Goal: Information Seeking & Learning: Learn about a topic

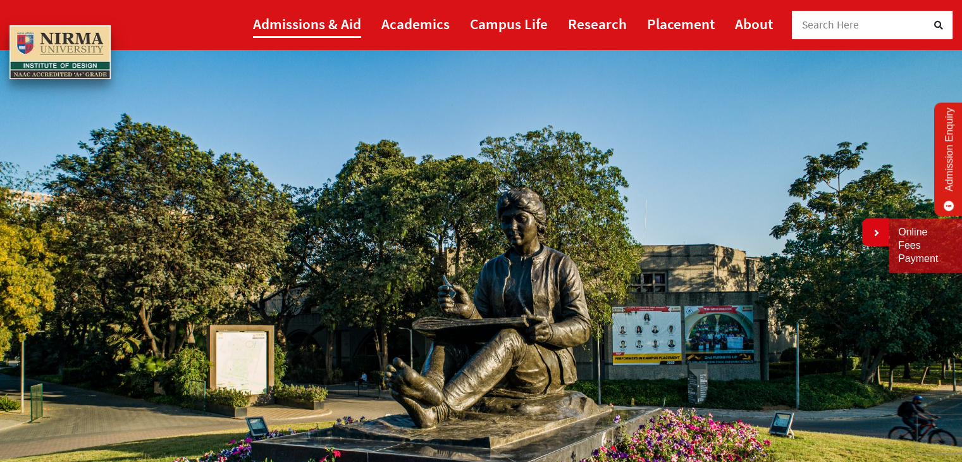
click at [293, 27] on link "Admissions & Aid" at bounding box center [307, 23] width 108 height 28
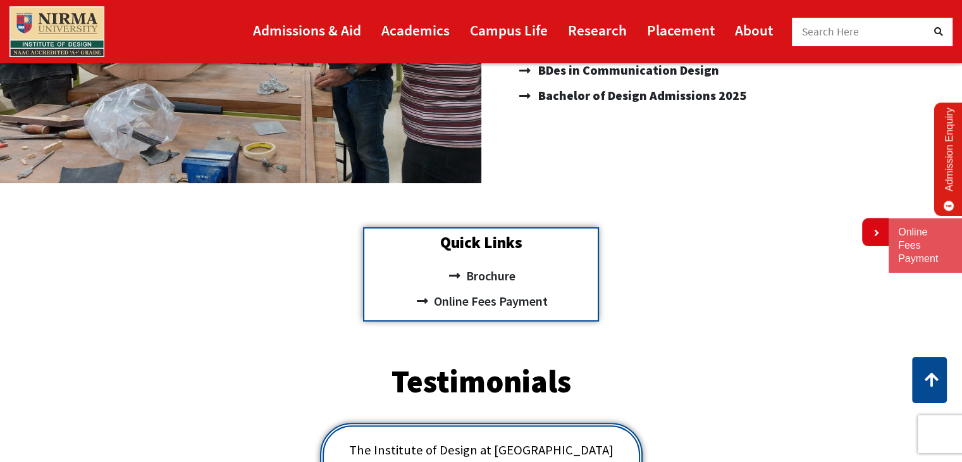
scroll to position [343, 0]
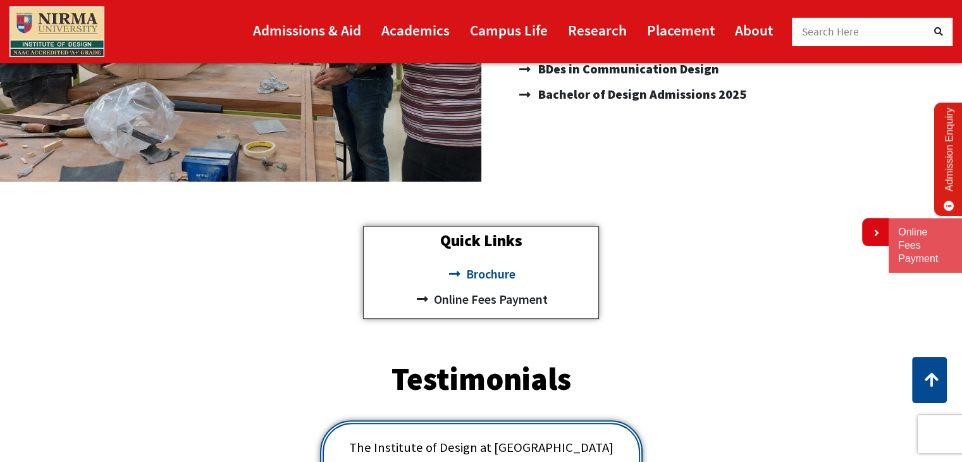
click at [486, 278] on span "Brochure" at bounding box center [488, 273] width 52 height 25
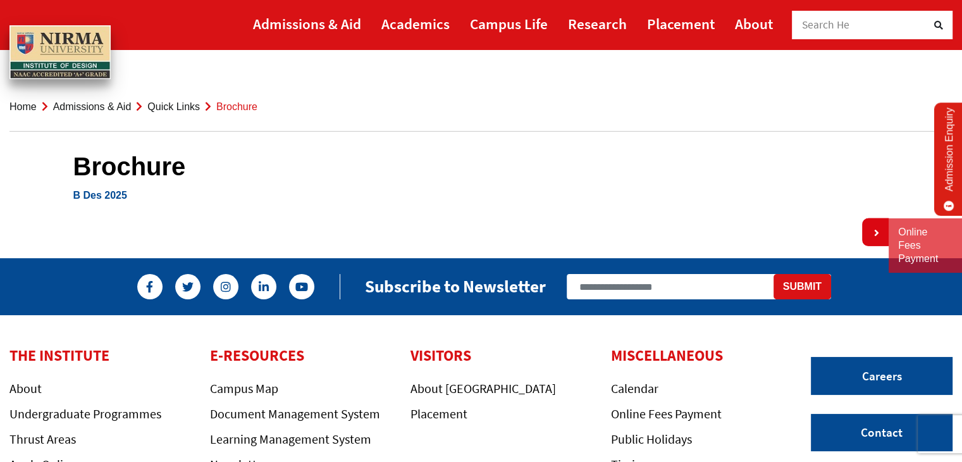
click at [104, 197] on link "B Des 2025" at bounding box center [100, 195] width 54 height 11
click at [163, 105] on link "Quick Links" at bounding box center [173, 106] width 52 height 11
click at [146, 112] on li "Quick Links" at bounding box center [165, 106] width 69 height 17
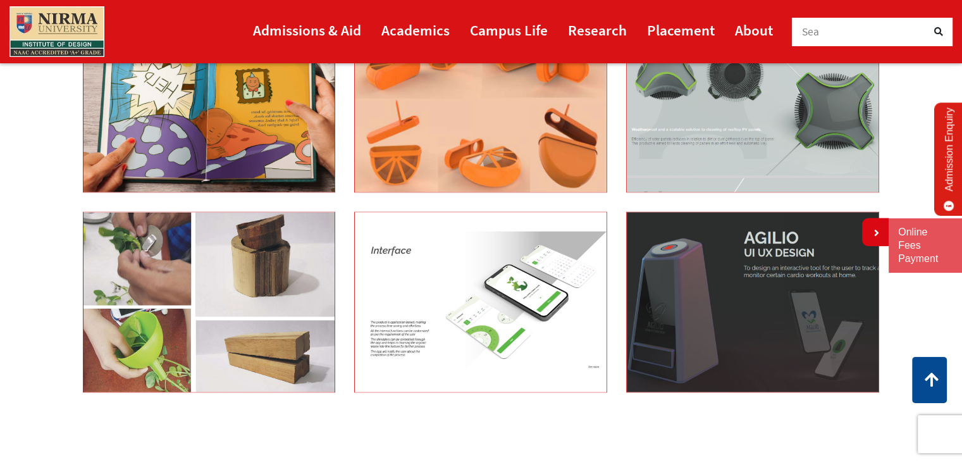
scroll to position [2087, 0]
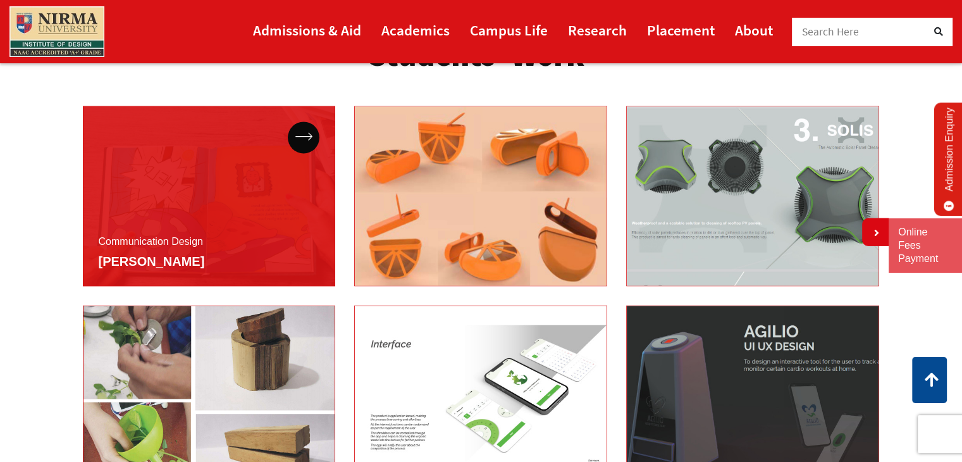
click at [153, 221] on div "Communication Design Saee Kerkar" at bounding box center [209, 196] width 253 height 181
click at [302, 144] on div at bounding box center [304, 137] width 32 height 32
click at [215, 203] on div "Communication Design Saee Kerkar" at bounding box center [209, 196] width 253 height 181
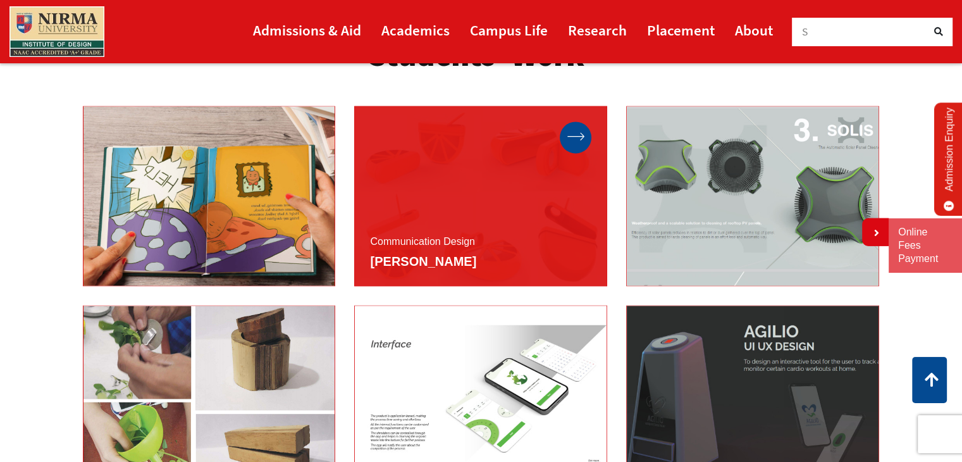
click at [579, 137] on icon at bounding box center [575, 136] width 17 height 8
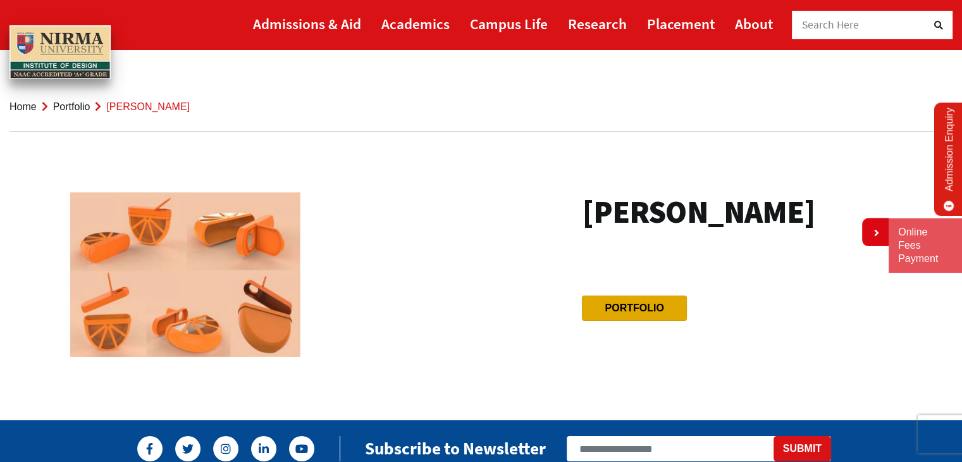
click at [656, 314] on btn "Portfolio" at bounding box center [634, 307] width 104 height 25
click at [651, 309] on link "Portfolio" at bounding box center [634, 307] width 59 height 11
click at [16, 111] on link "Home" at bounding box center [22, 106] width 27 height 11
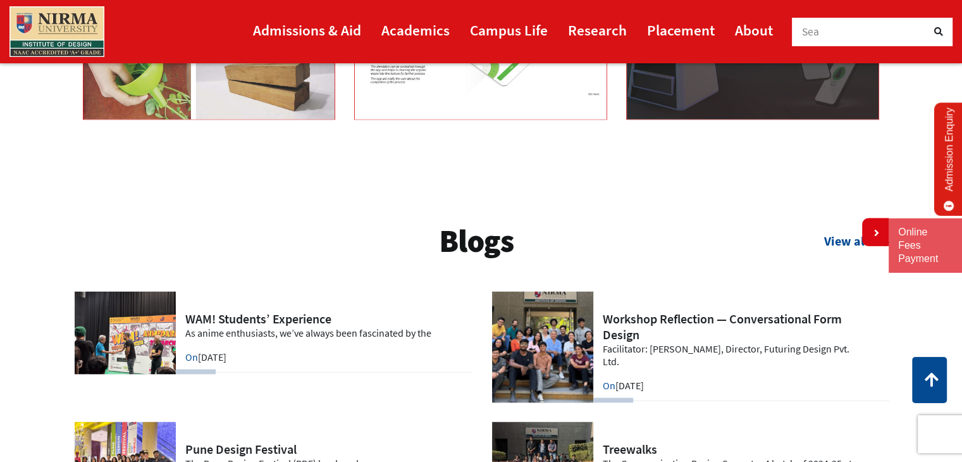
scroll to position [2319, 0]
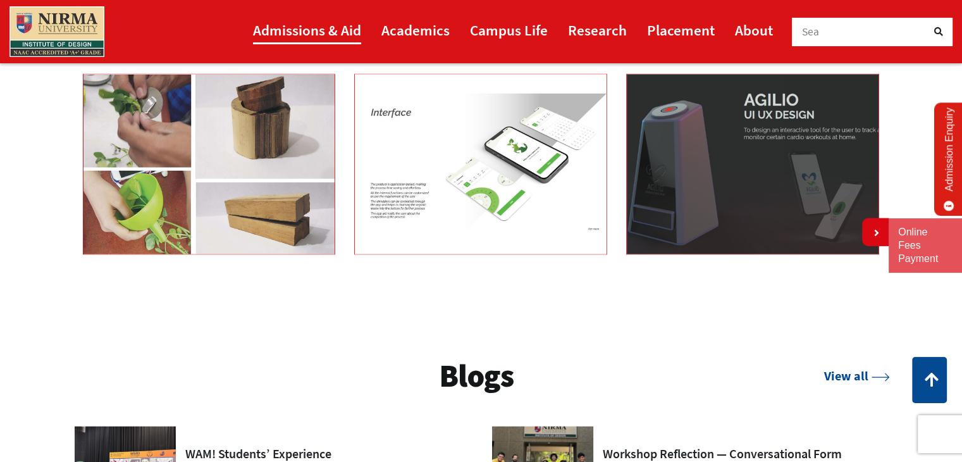
click at [335, 24] on link "Admissions & Aid" at bounding box center [307, 30] width 108 height 28
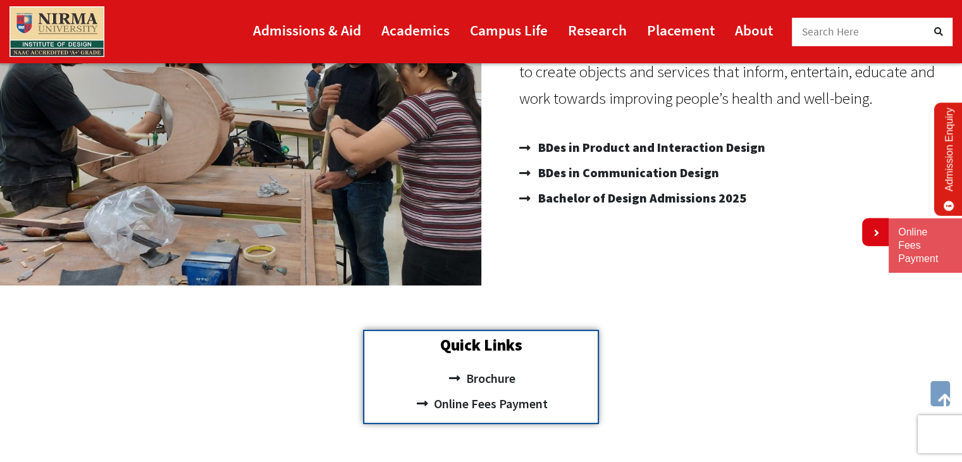
scroll to position [288, 0]
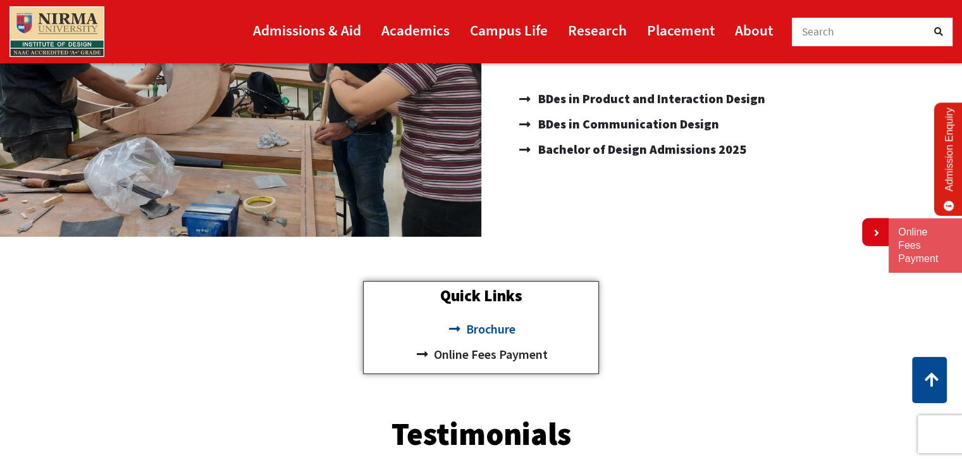
click at [478, 335] on span "Brochure" at bounding box center [488, 328] width 52 height 25
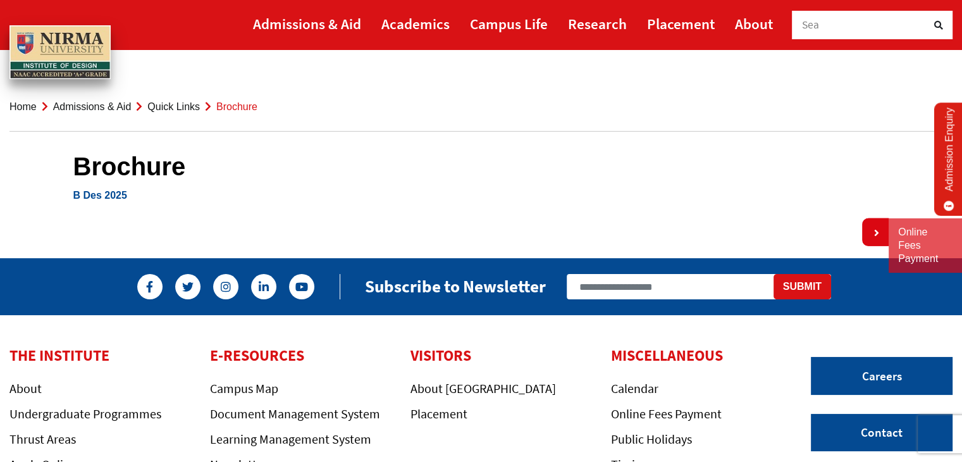
click at [111, 193] on link "B Des 2025" at bounding box center [100, 195] width 54 height 11
click at [668, 19] on link "Placement" at bounding box center [681, 23] width 68 height 28
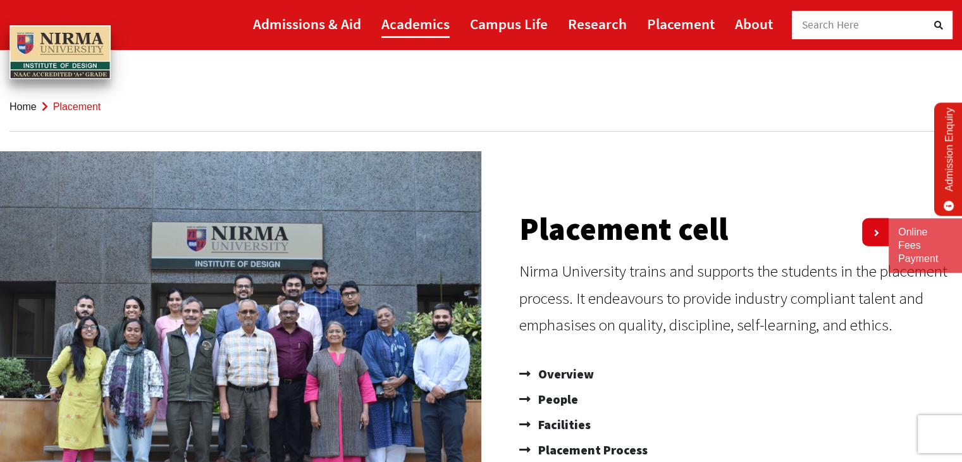
click at [397, 27] on link "Academics" at bounding box center [415, 23] width 68 height 28
click at [417, 26] on link "Academics" at bounding box center [415, 23] width 68 height 28
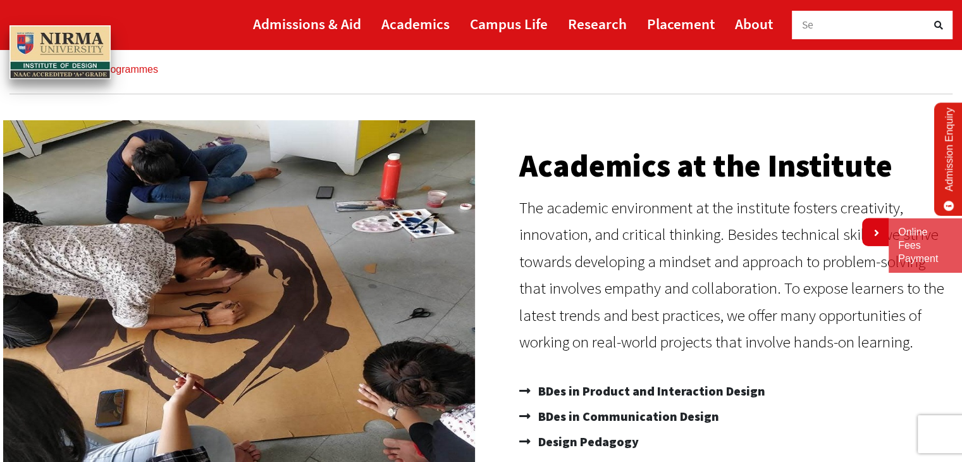
scroll to position [38, 0]
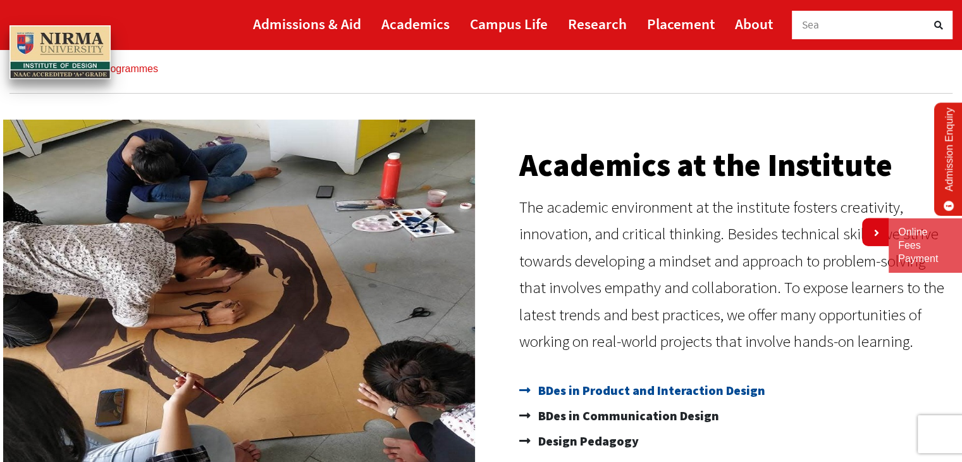
click at [598, 390] on span "BDes in Product and Interaction Design" at bounding box center [650, 390] width 230 height 25
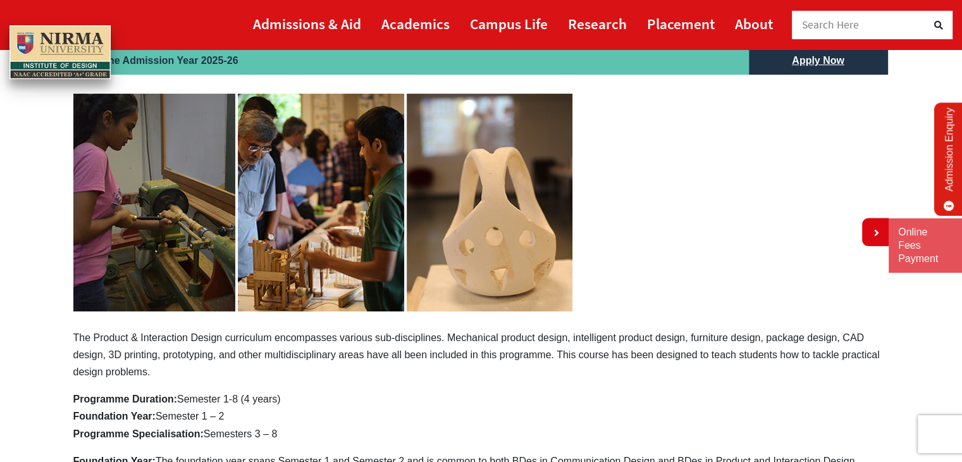
click at [166, 270] on img at bounding box center [322, 203] width 499 height 218
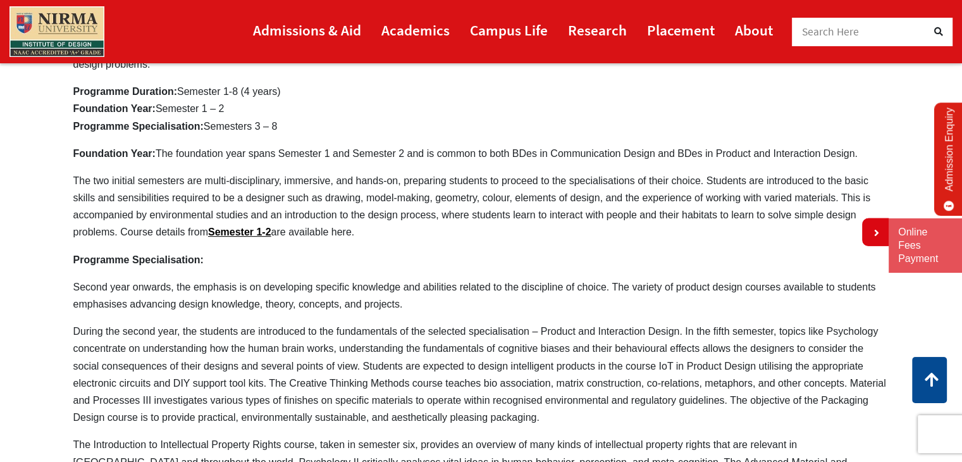
scroll to position [460, 0]
click at [230, 233] on link "Semester 1-2" at bounding box center [239, 233] width 63 height 11
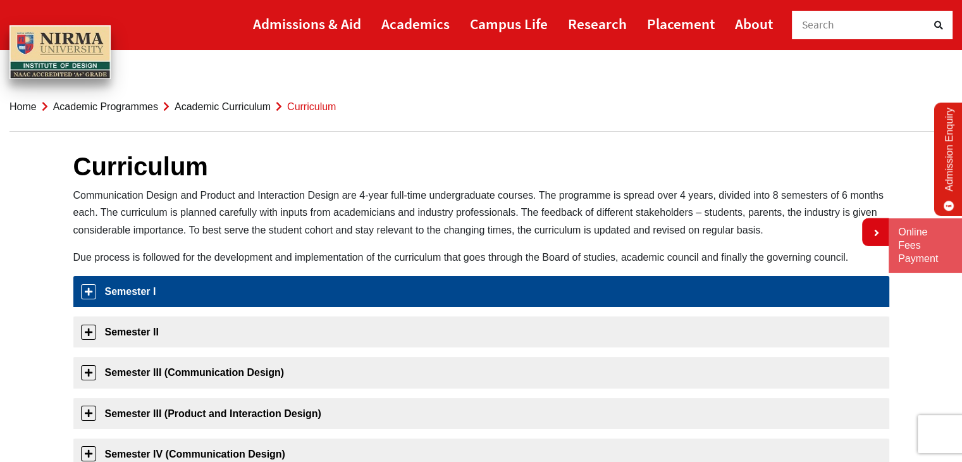
click at [132, 299] on link "Semester I" at bounding box center [481, 291] width 816 height 31
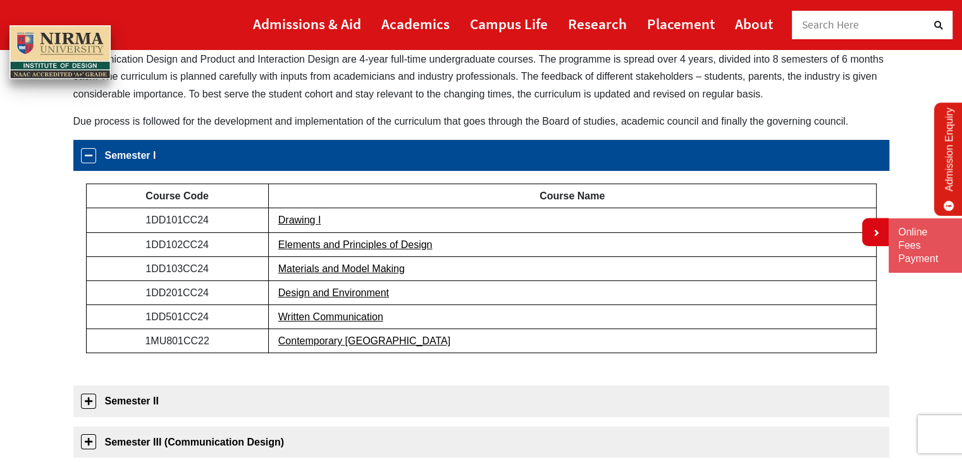
scroll to position [200, 0]
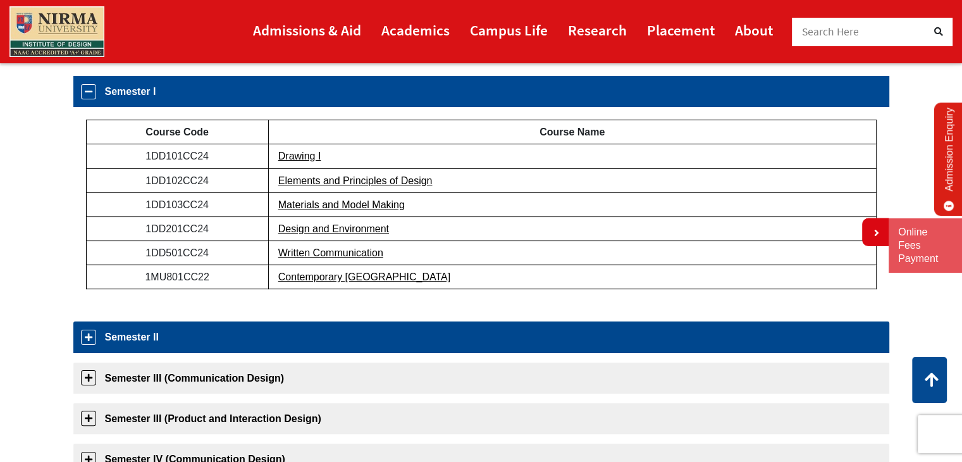
click at [149, 336] on link "Semester II" at bounding box center [481, 336] width 816 height 31
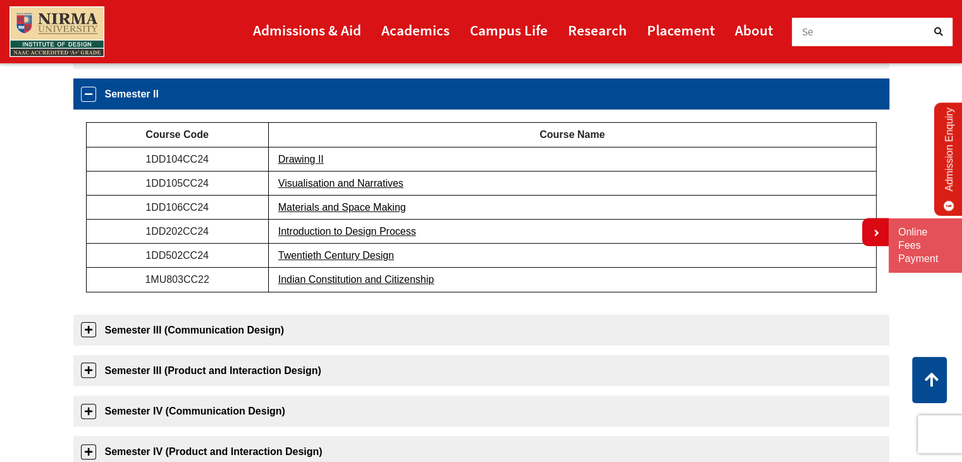
scroll to position [240, 0]
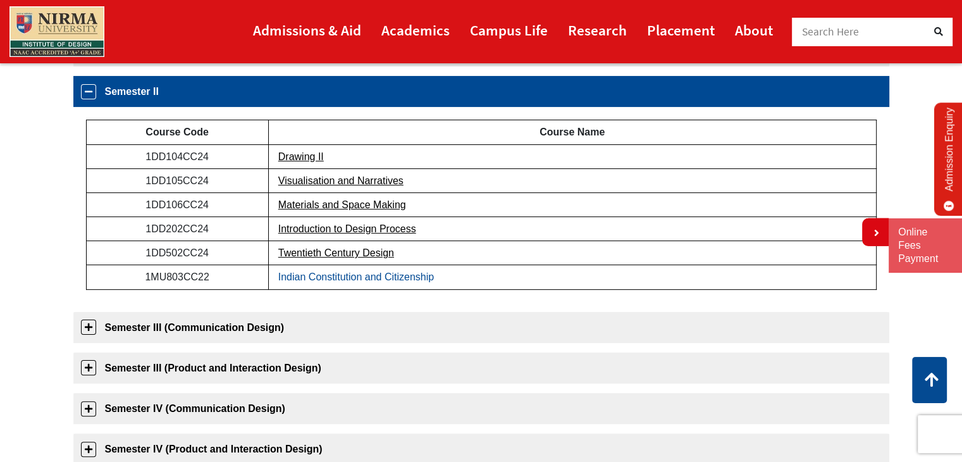
click at [336, 275] on link "Indian Constitution and Citizenship" at bounding box center [356, 276] width 156 height 11
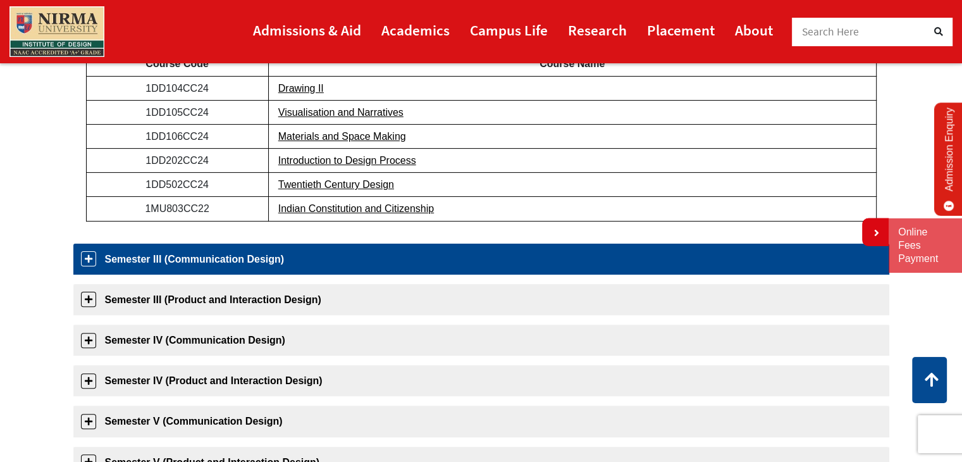
click at [135, 269] on link "Semester III (Communication Design)" at bounding box center [481, 259] width 816 height 31
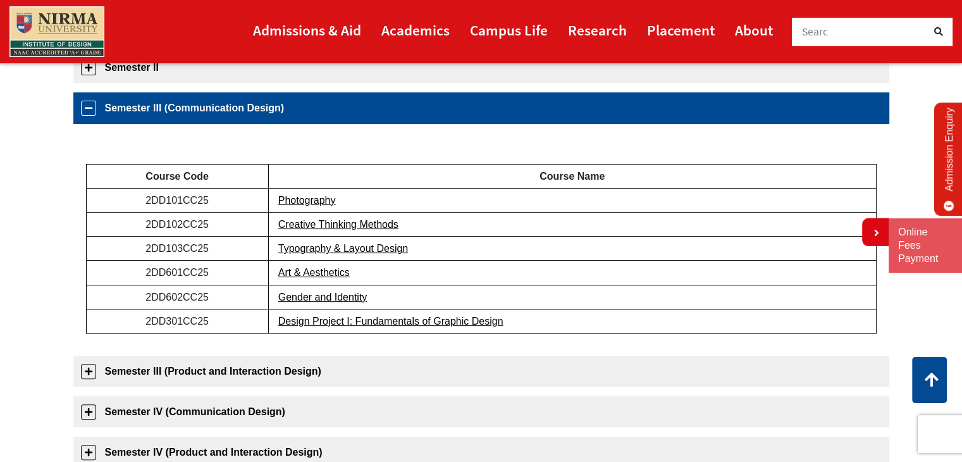
scroll to position [263, 0]
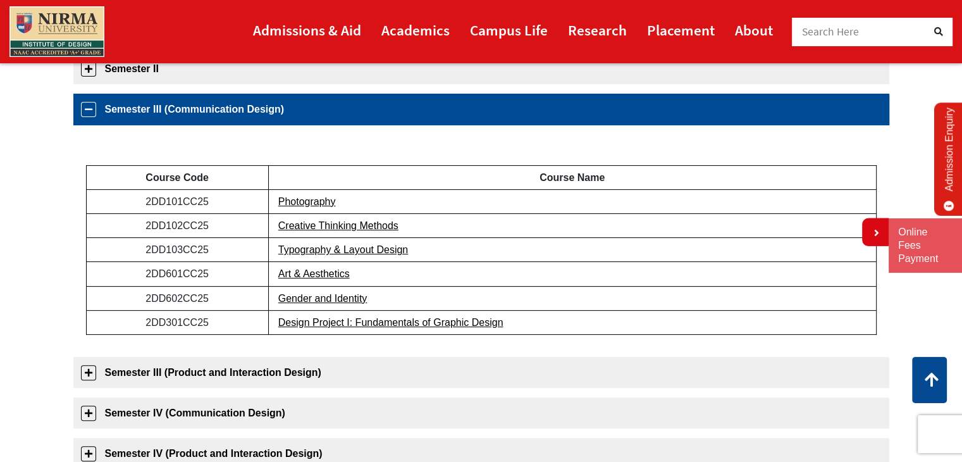
click at [87, 106] on link "Semester III (Communication Design)" at bounding box center [481, 109] width 816 height 31
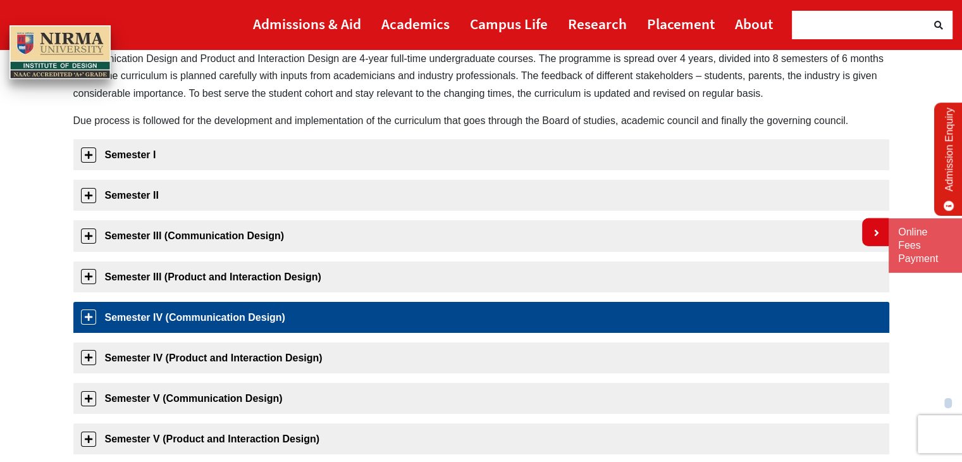
scroll to position [133, 0]
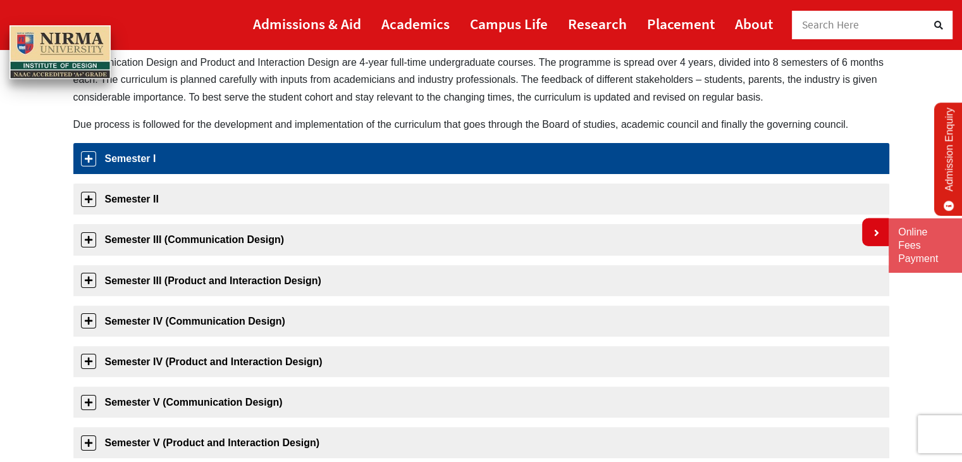
click at [169, 159] on link "Semester I" at bounding box center [481, 158] width 816 height 31
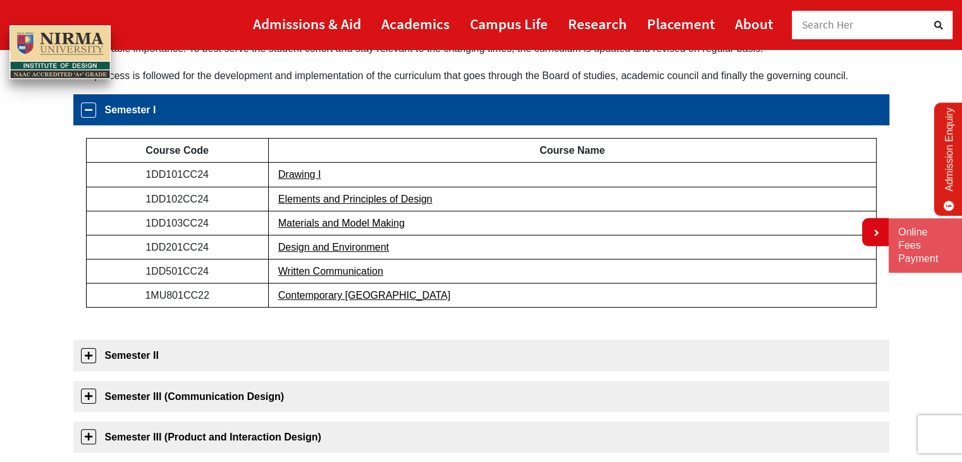
scroll to position [200, 0]
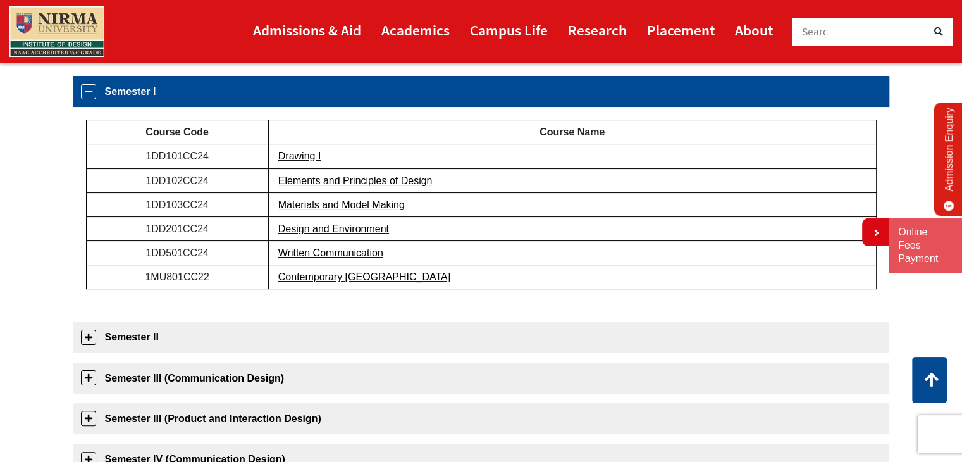
click at [86, 89] on link "Semester I" at bounding box center [481, 91] width 816 height 31
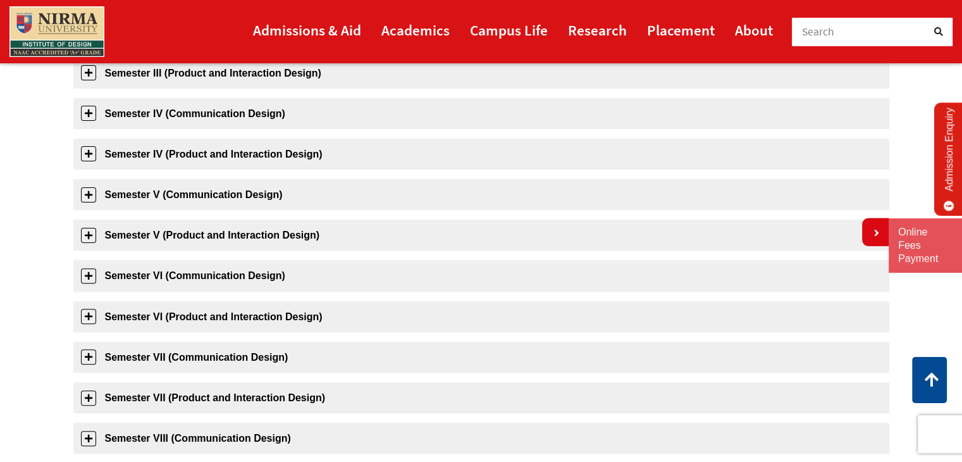
scroll to position [342, 0]
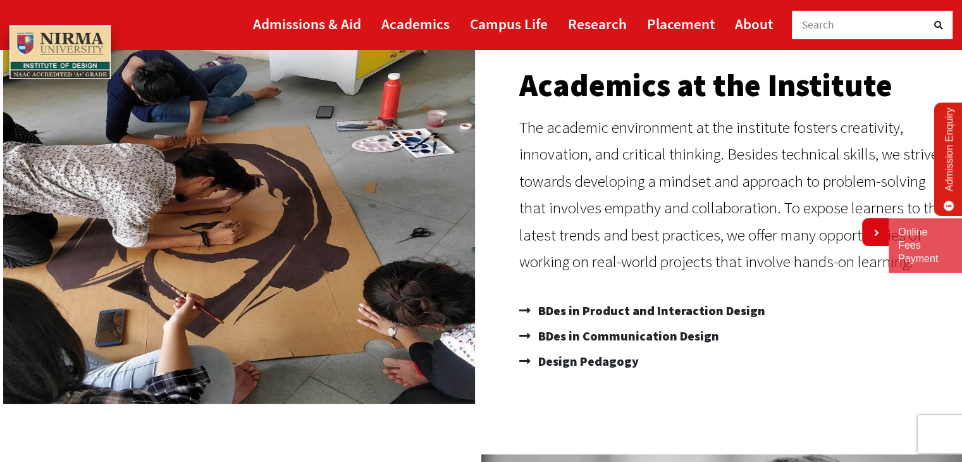
scroll to position [124, 0]
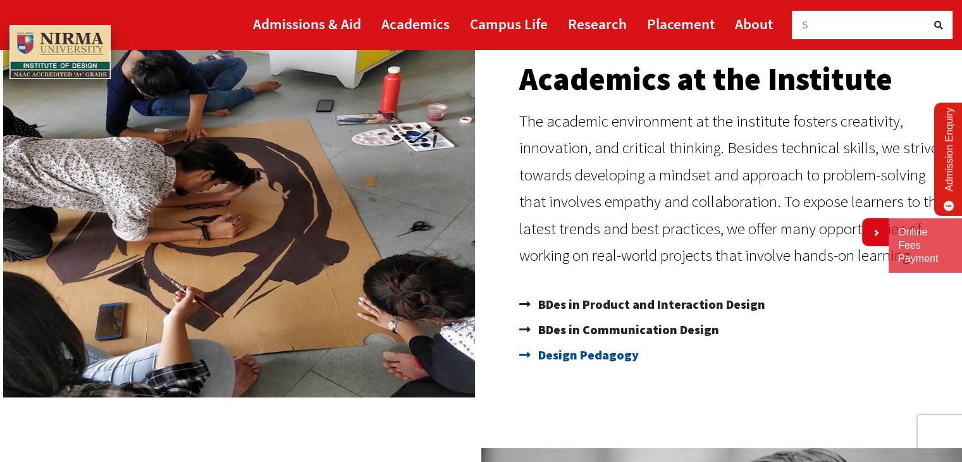
click at [592, 356] on span "Design Pedagogy" at bounding box center [587, 354] width 104 height 25
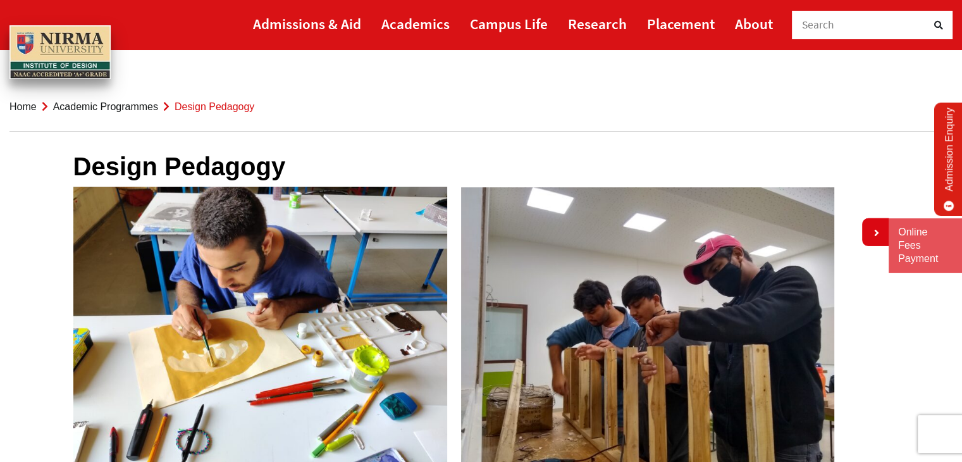
click at [606, 246] on img at bounding box center [647, 327] width 373 height 280
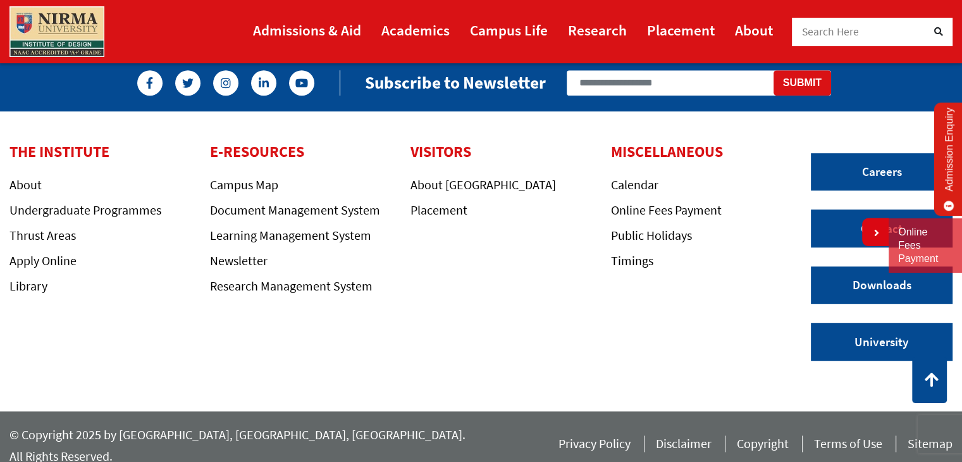
scroll to position [665, 0]
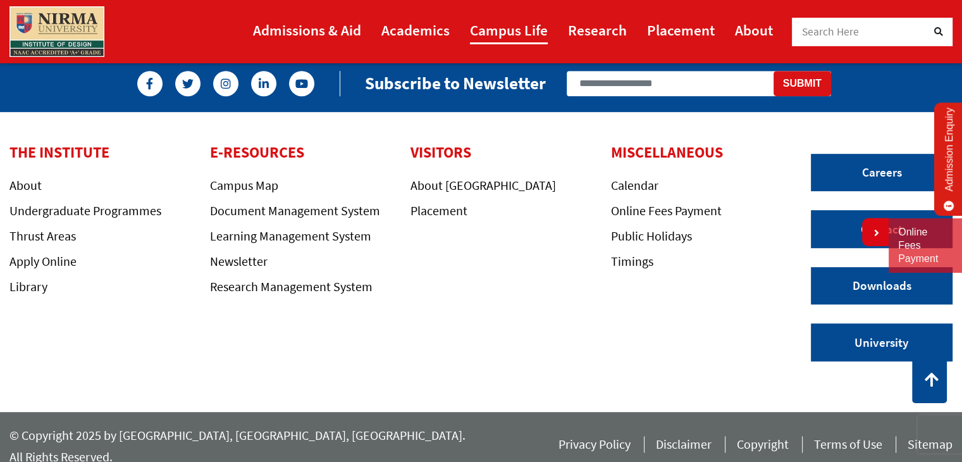
click at [509, 25] on link "Campus Life" at bounding box center [509, 30] width 78 height 28
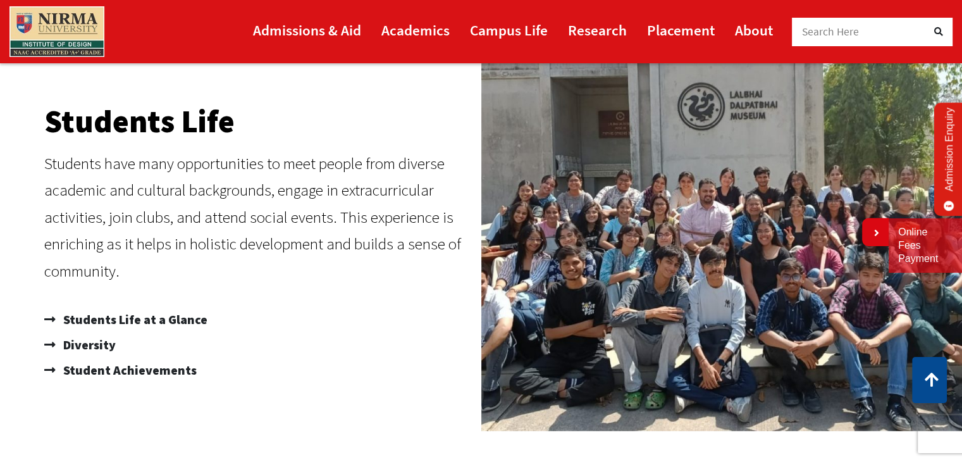
scroll to position [430, 0]
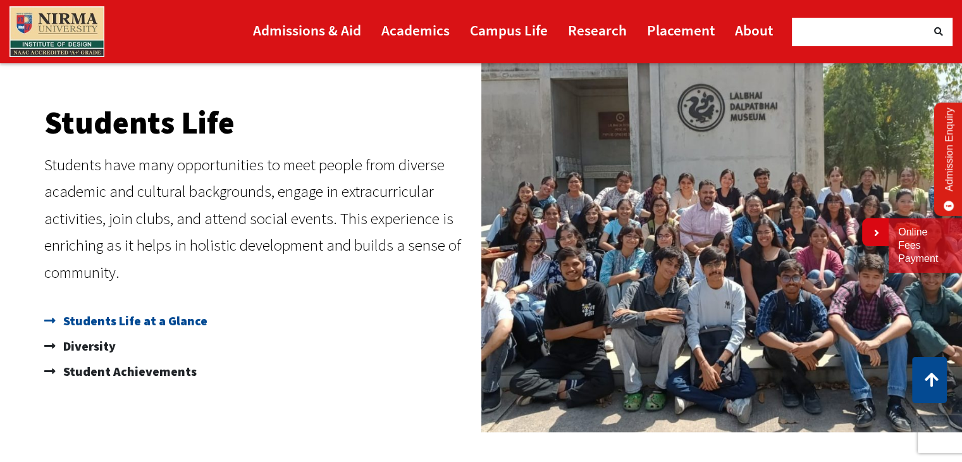
click at [113, 321] on span "Students Life at a Glance" at bounding box center [133, 320] width 147 height 25
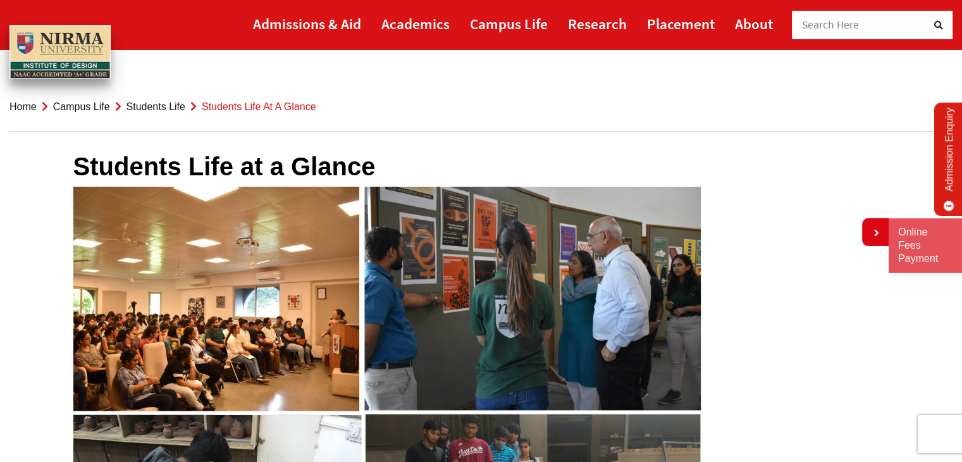
click at [156, 107] on link "Students Life" at bounding box center [155, 106] width 59 height 11
click at [78, 108] on link "Campus Life" at bounding box center [81, 106] width 57 height 11
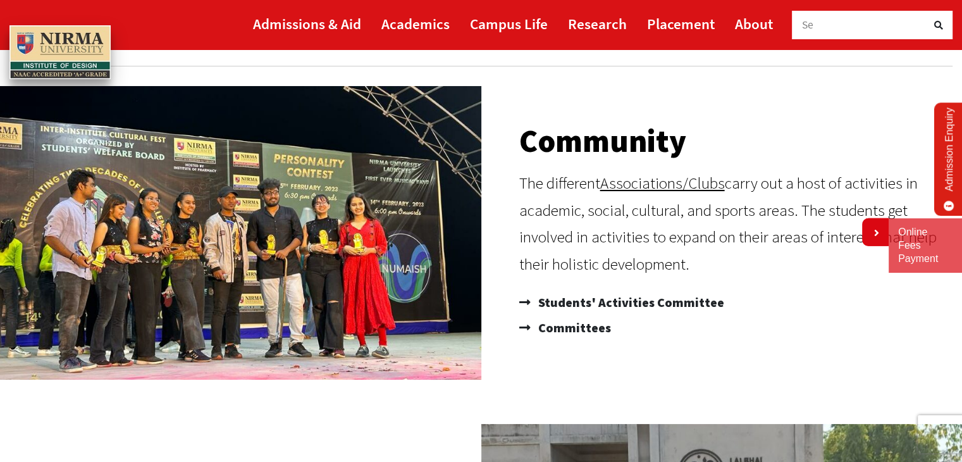
scroll to position [61, 0]
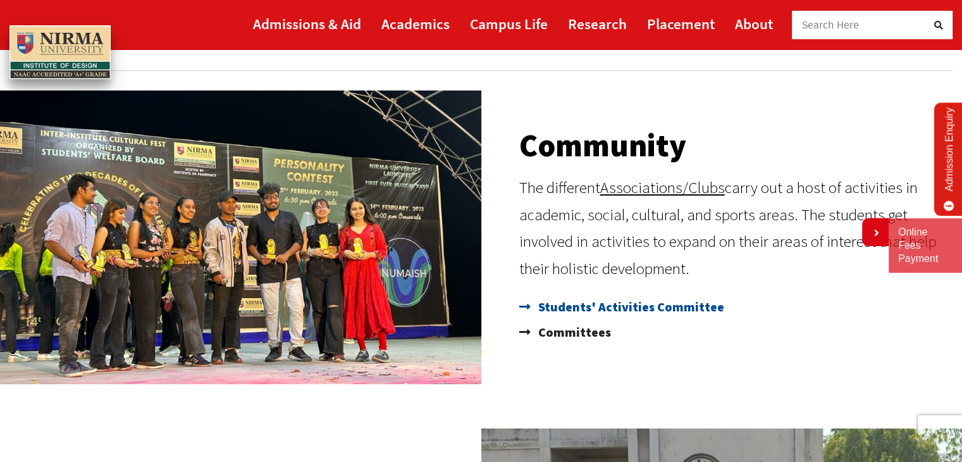
click at [627, 305] on span "Students' Activities Committee" at bounding box center [629, 306] width 189 height 25
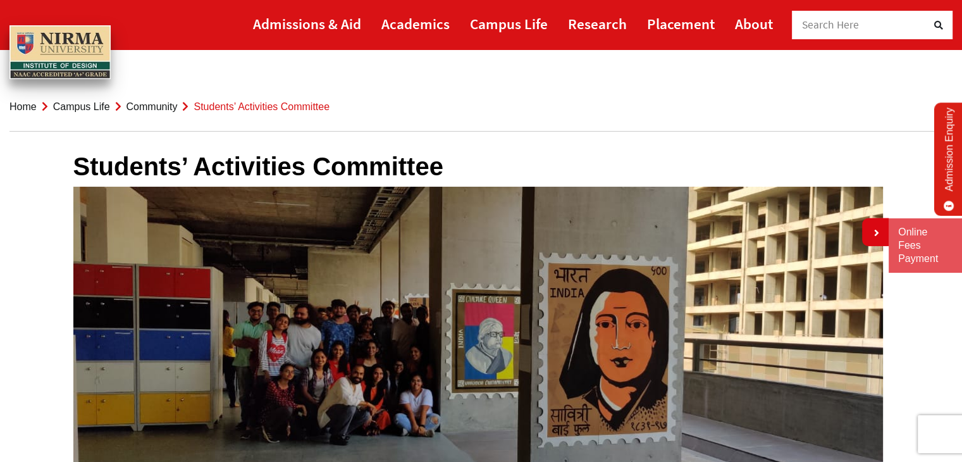
click at [143, 108] on link "Community" at bounding box center [151, 106] width 51 height 11
click at [410, 27] on link "Academics" at bounding box center [415, 23] width 68 height 28
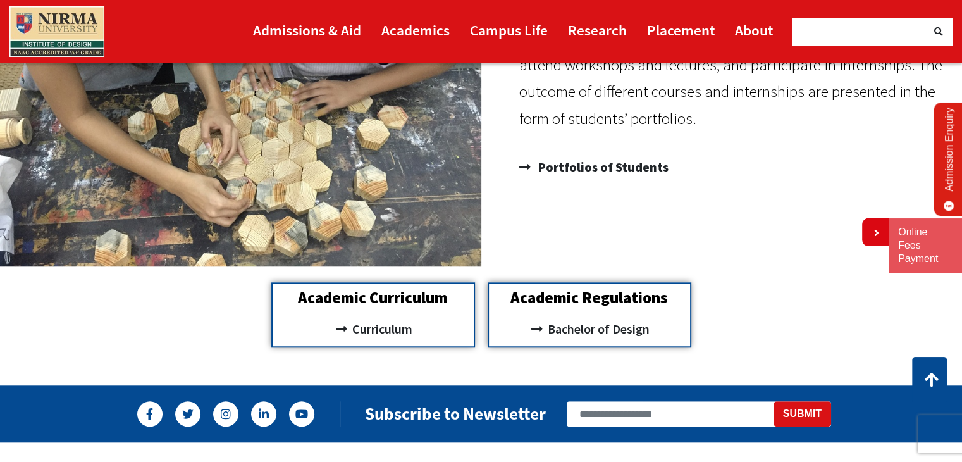
scroll to position [1097, 0]
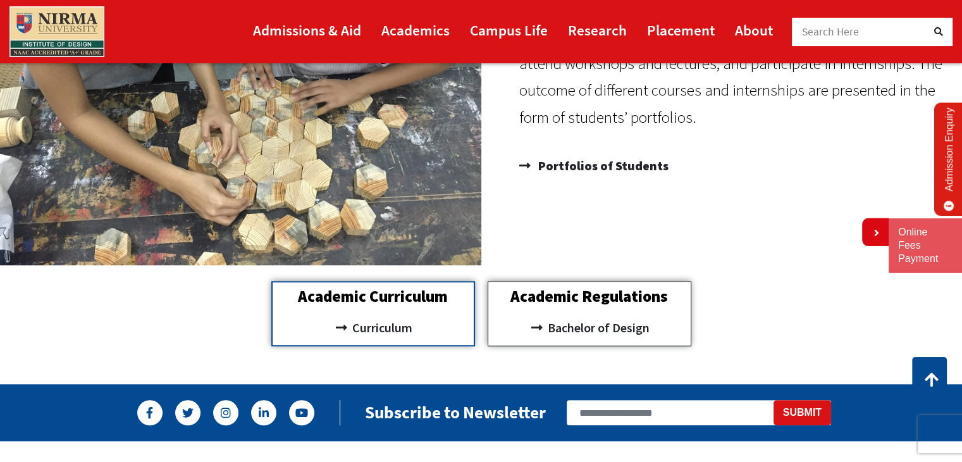
click at [531, 306] on div "Academic Regulations Bachelor of Design" at bounding box center [590, 313] width 204 height 65
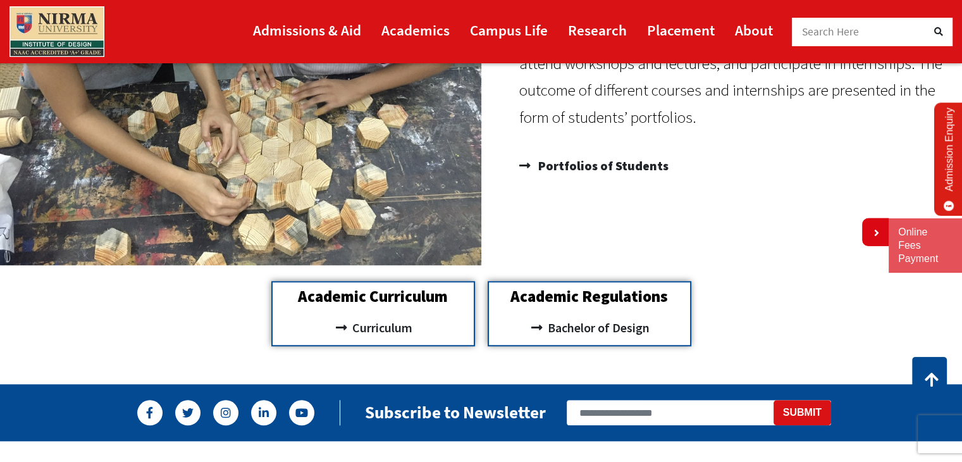
click at [741, 268] on div "Students' Work Students are required to complete individual and group projects,…" at bounding box center [481, 79] width 962 height 386
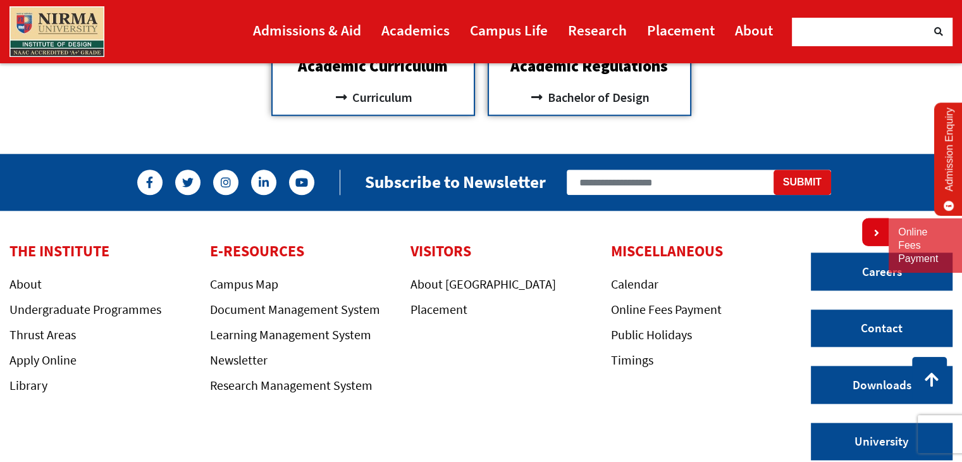
scroll to position [1326, 0]
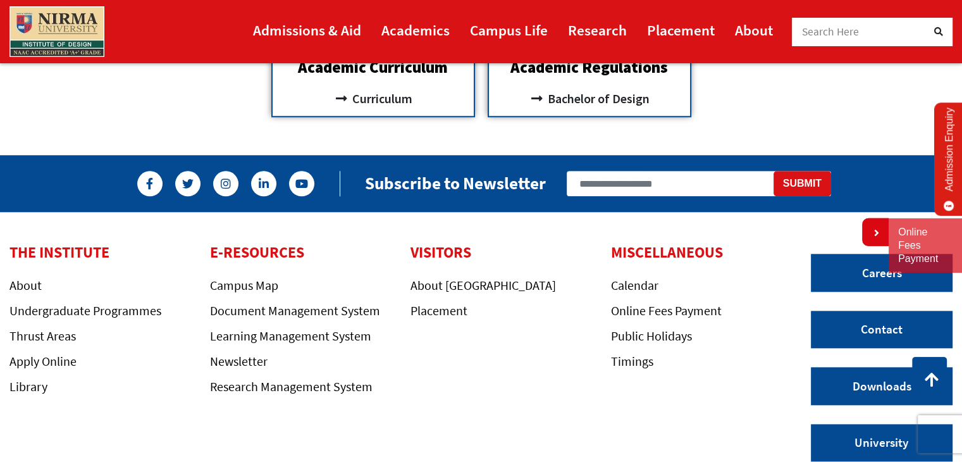
click at [66, 26] on img at bounding box center [56, 31] width 95 height 51
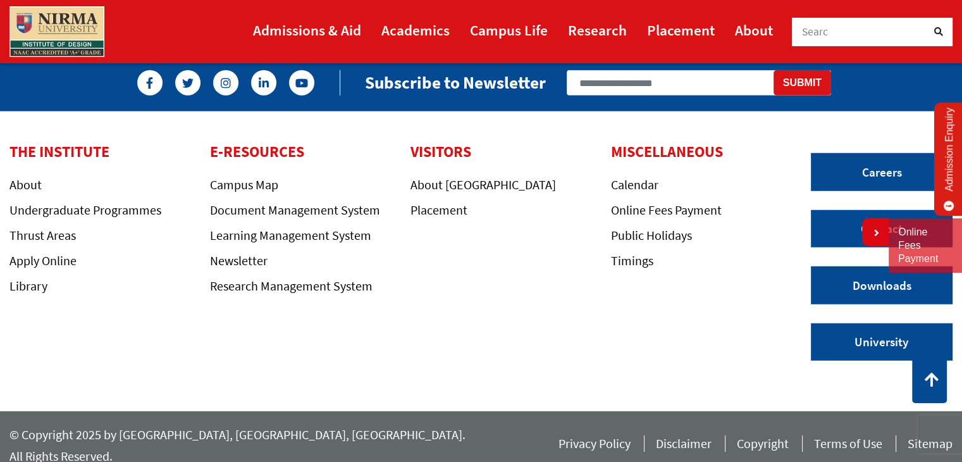
scroll to position [3389, 0]
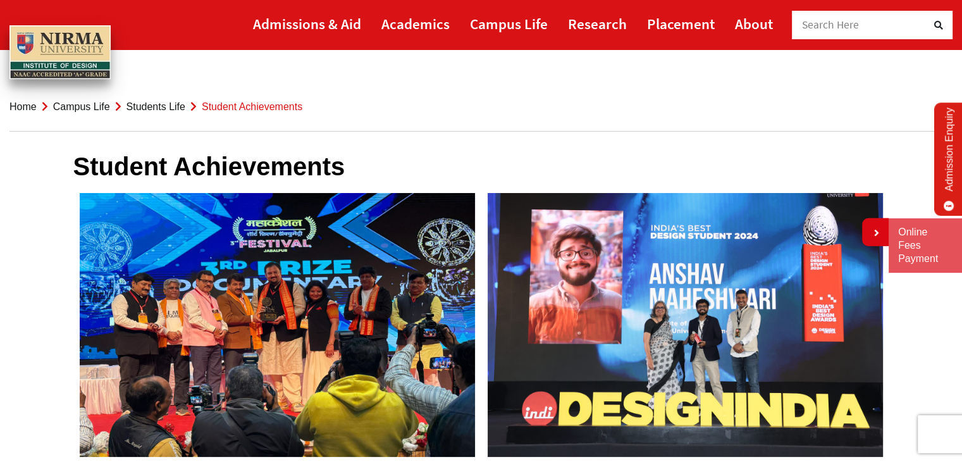
click at [651, 317] on img at bounding box center [685, 325] width 408 height 276
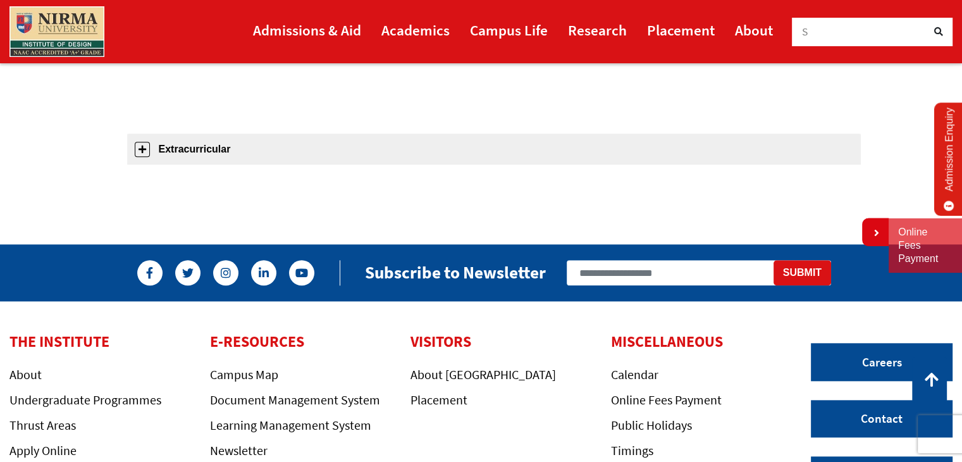
scroll to position [1336, 0]
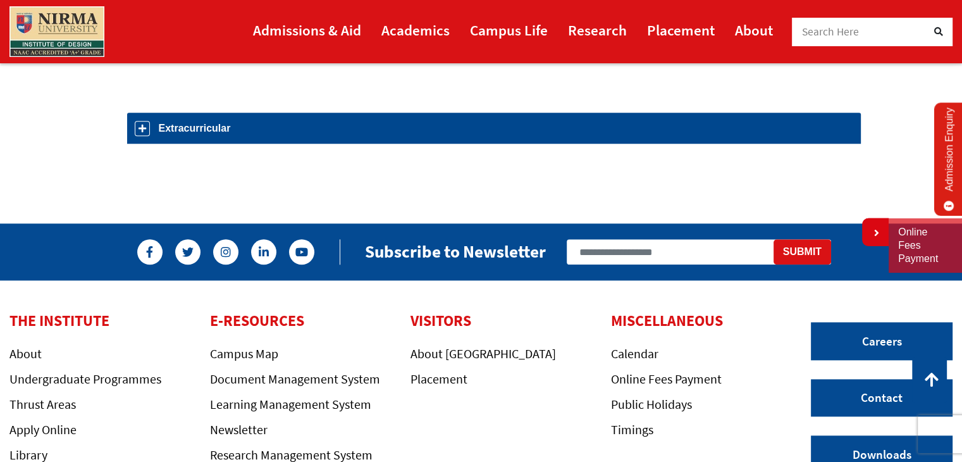
click at [149, 132] on link "Extracurricular" at bounding box center [494, 128] width 734 height 31
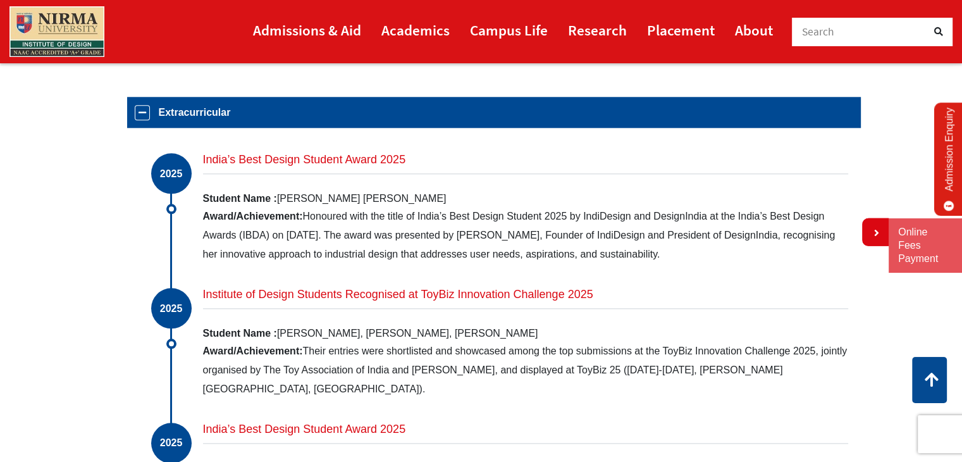
scroll to position [1345, 0]
